Goal: Navigation & Orientation: Find specific page/section

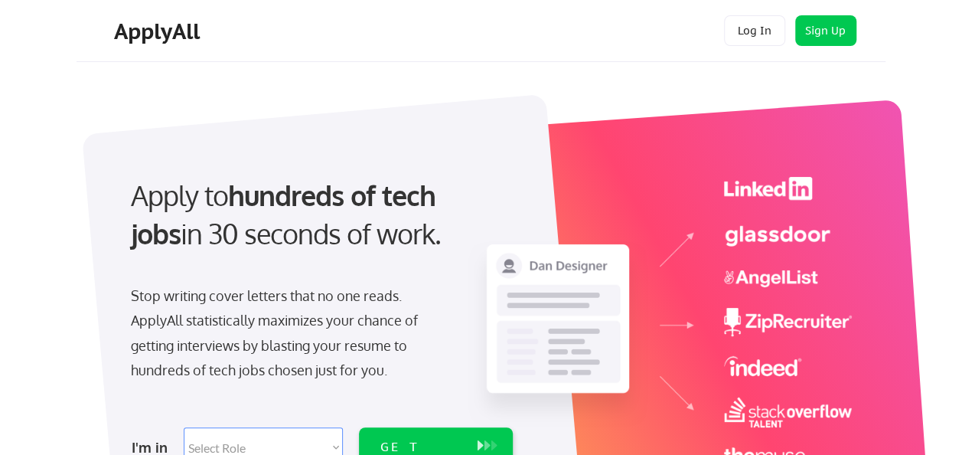
click at [752, 32] on button "Log In" at bounding box center [754, 30] width 61 height 31
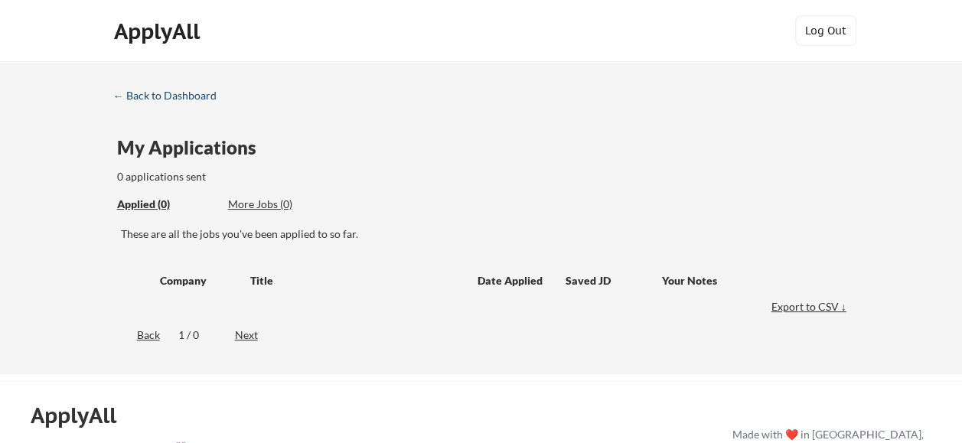
click at [188, 94] on div "← Back to Dashboard" at bounding box center [170, 95] width 115 height 11
click at [135, 26] on div "ApplyAll" at bounding box center [159, 31] width 90 height 26
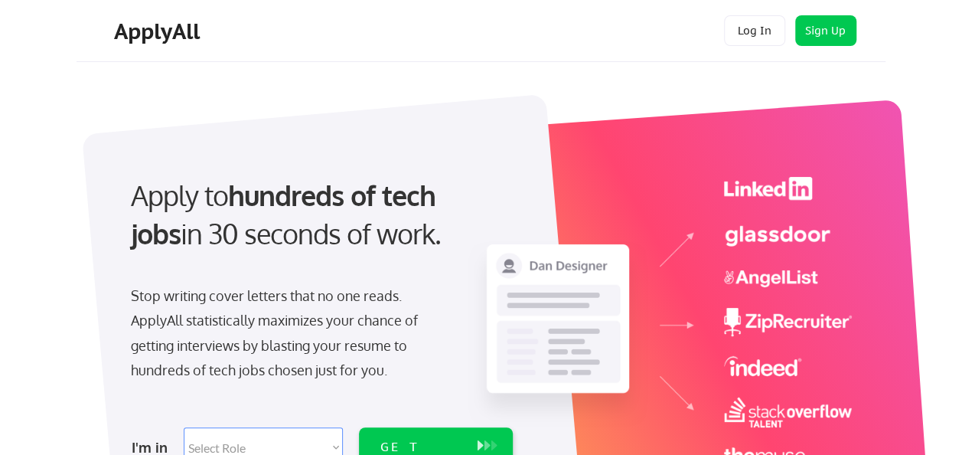
scroll to position [77, 0]
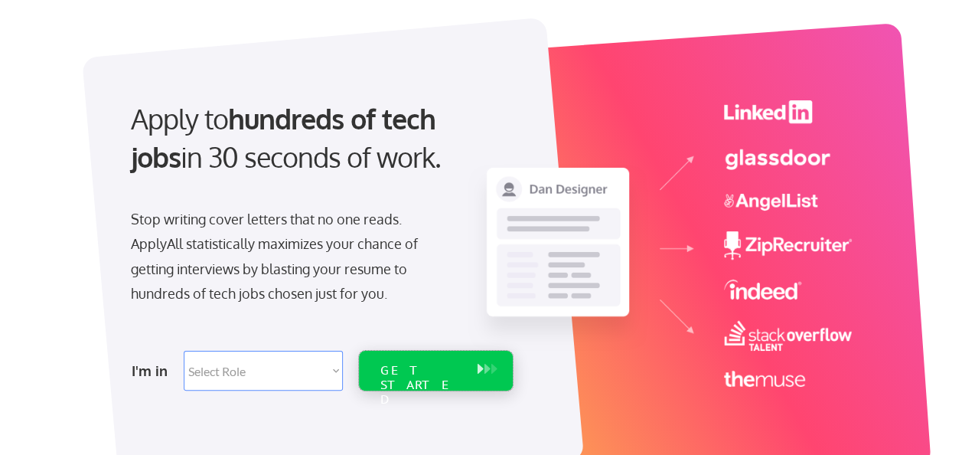
click at [399, 364] on div "GET STARTED" at bounding box center [421, 385] width 82 height 44
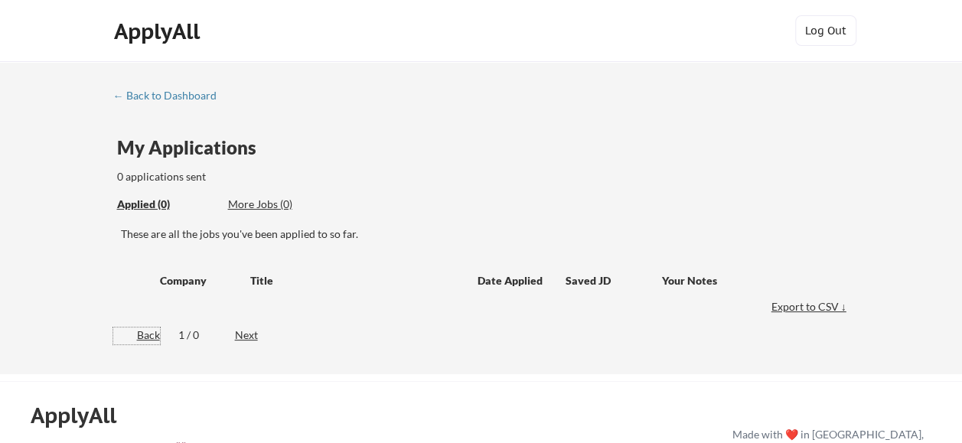
click at [152, 338] on div "Back" at bounding box center [136, 335] width 47 height 15
click at [141, 93] on div "← Back to Dashboard" at bounding box center [170, 95] width 115 height 11
